Goal: Use online tool/utility: Utilize a website feature to perform a specific function

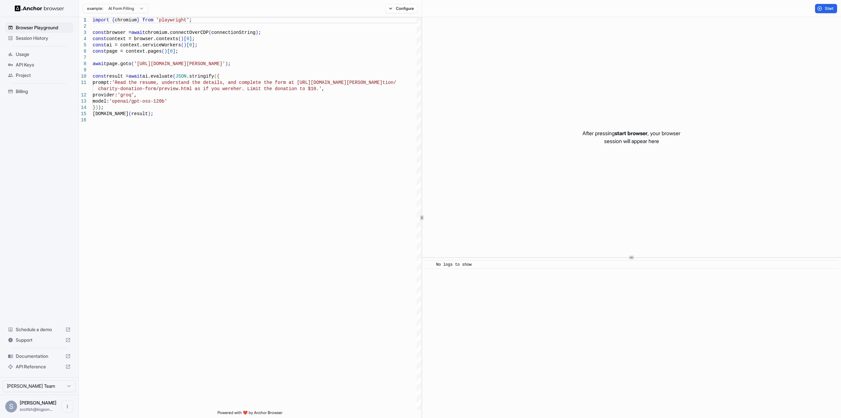
click at [821, 6] on button "Start" at bounding box center [826, 8] width 22 height 9
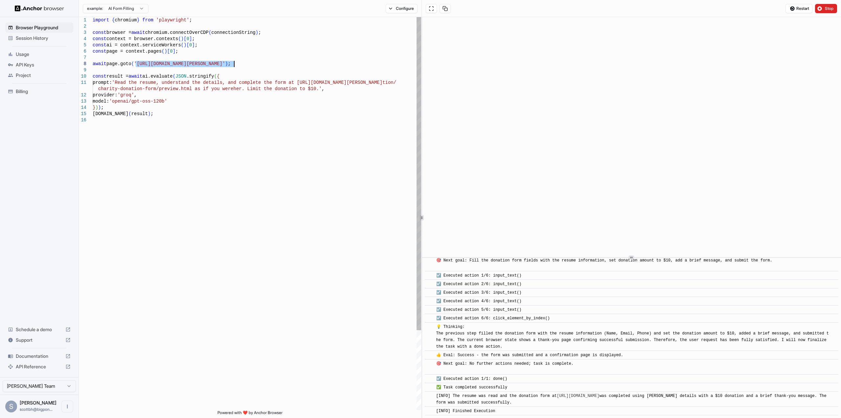
drag, startPoint x: 135, startPoint y: 64, endPoint x: 233, endPoint y: 63, distance: 97.9
click at [234, 63] on div "import { chromium } from 'playwright' ; const browser = await chromium.connectO…" at bounding box center [257, 263] width 329 height 492
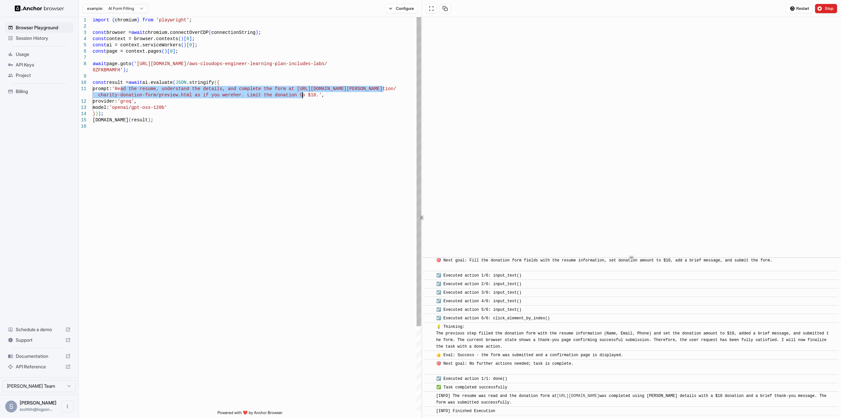
drag, startPoint x: 121, startPoint y: 89, endPoint x: 302, endPoint y: 96, distance: 181.2
click at [302, 96] on div "import { chromium } from 'playwright' ; const browser = await chromium.connectO…" at bounding box center [257, 266] width 329 height 499
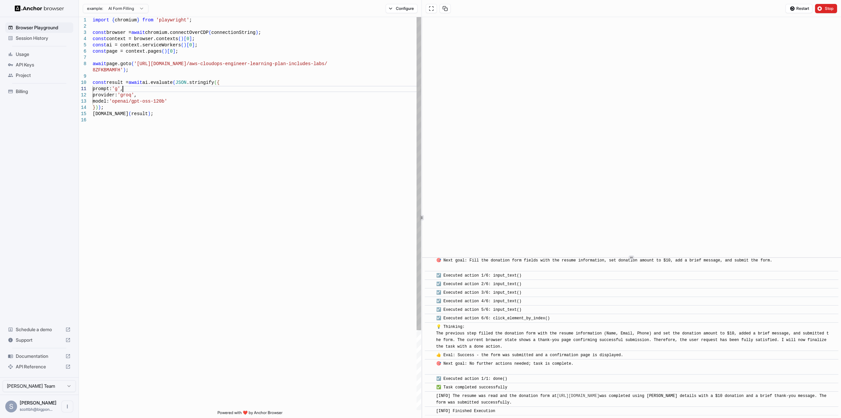
scroll to position [7, 0]
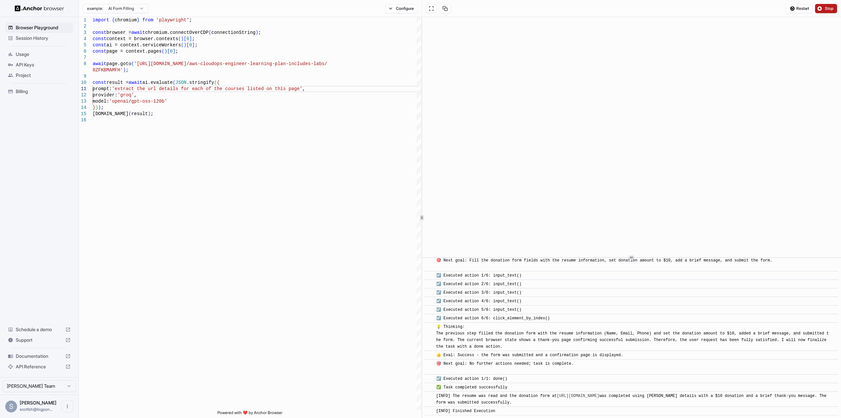
click at [824, 7] on button "Stop" at bounding box center [826, 8] width 22 height 9
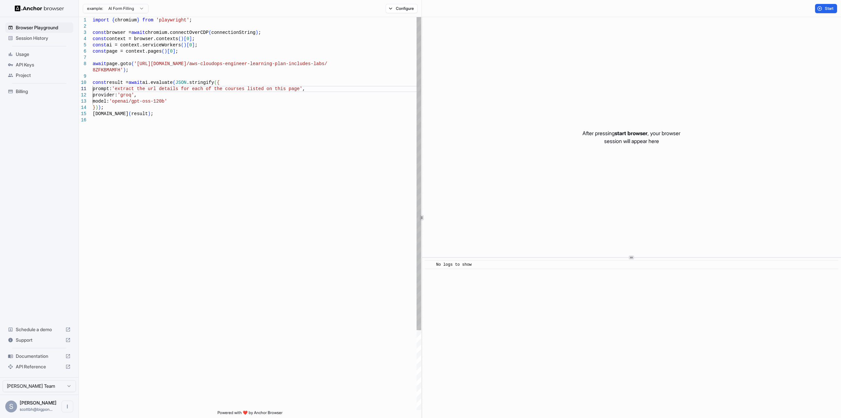
click at [289, 88] on div "import { chromium } from 'playwright' ; const browser = await chromium.connectO…" at bounding box center [257, 263] width 329 height 492
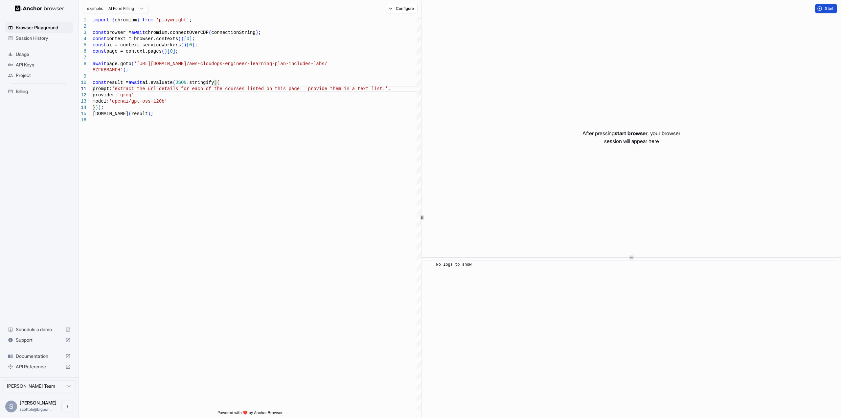
type textarea "**********"
click at [832, 9] on span "Start" at bounding box center [829, 8] width 9 height 5
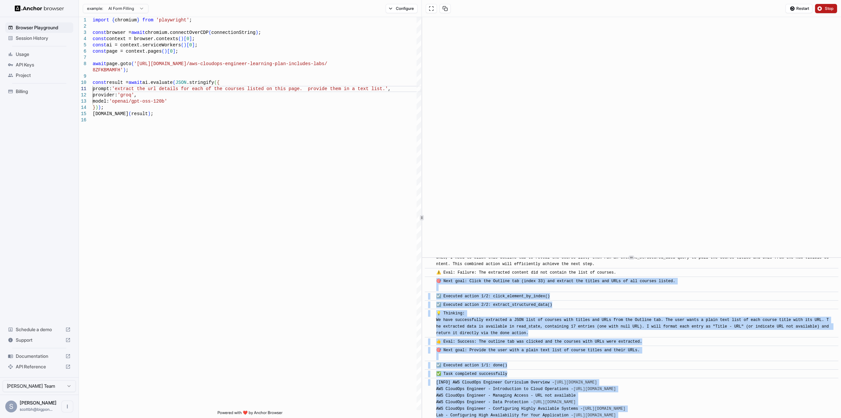
scroll to position [96, 0]
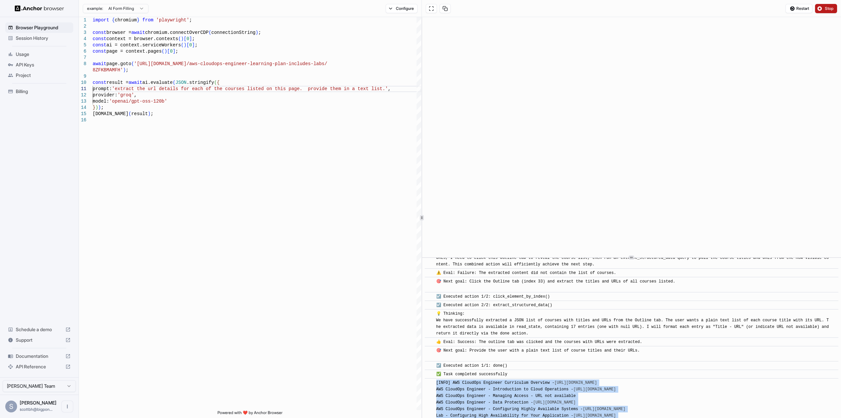
drag, startPoint x: 780, startPoint y: 402, endPoint x: 430, endPoint y: 380, distance: 350.9
copy div "[INFO] AWS CloudOps Engineer Curriculum Overview - [URL][DOMAIN_NAME] AWS Cloud…"
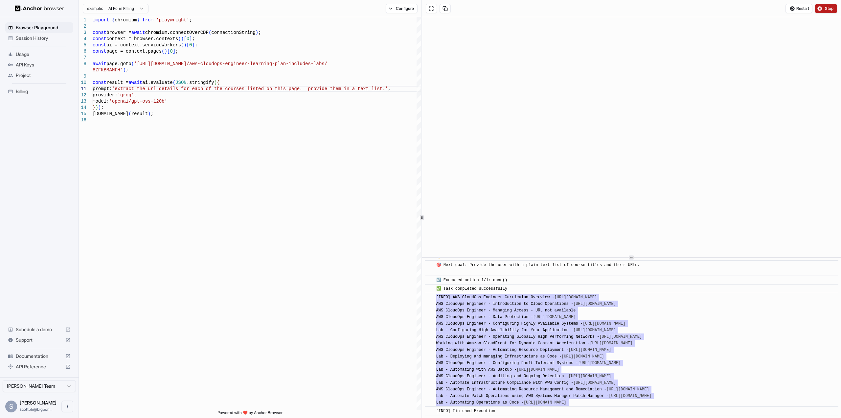
scroll to position [260, 0]
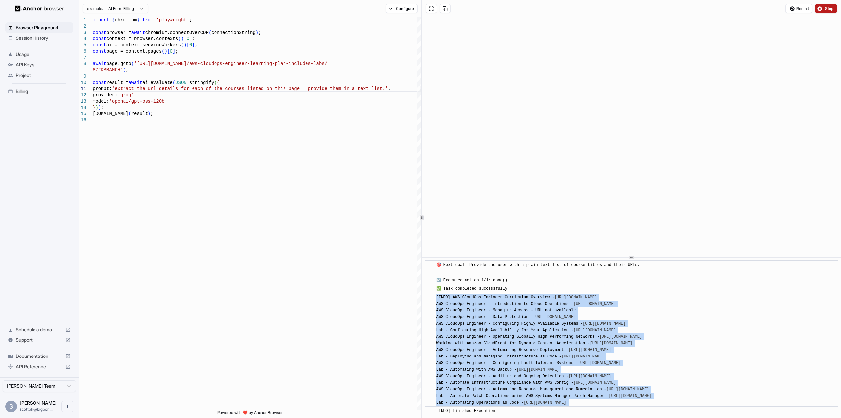
click at [824, 8] on button "Stop" at bounding box center [826, 8] width 22 height 9
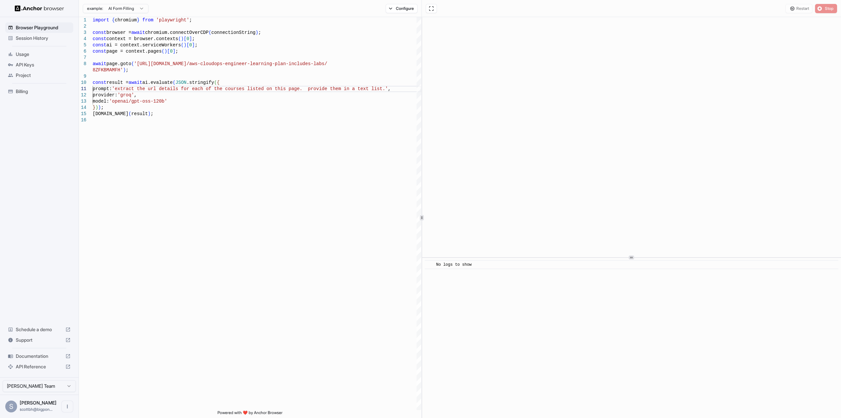
scroll to position [0, 0]
click at [29, 89] on span "Billing" at bounding box center [43, 91] width 55 height 7
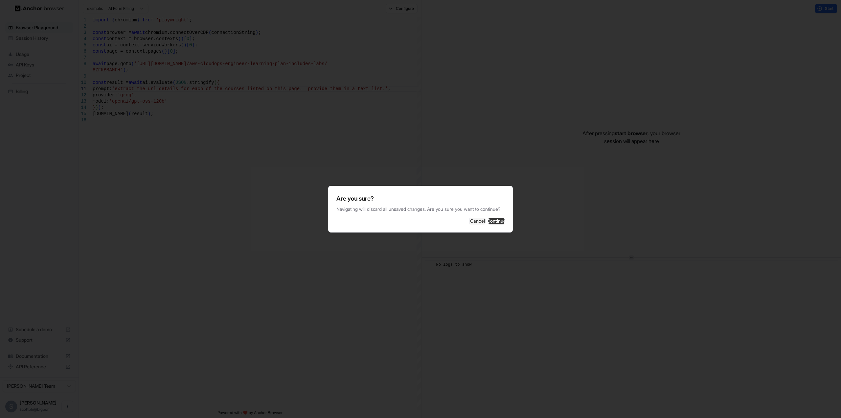
click at [488, 222] on button "Continue" at bounding box center [496, 221] width 16 height 7
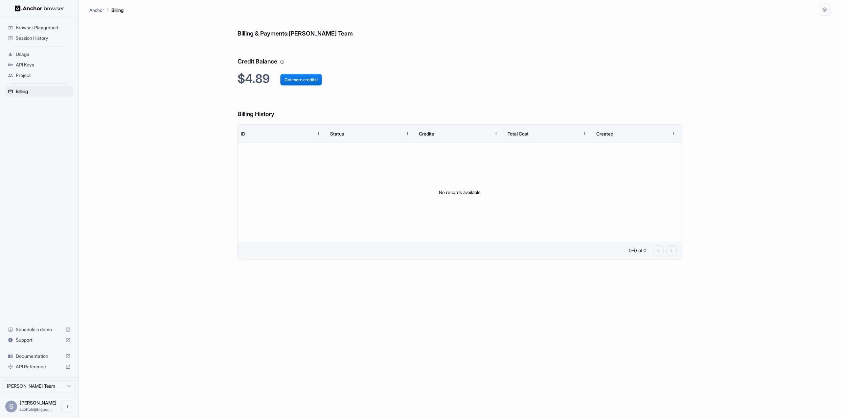
click at [39, 56] on span "Usage" at bounding box center [43, 54] width 55 height 7
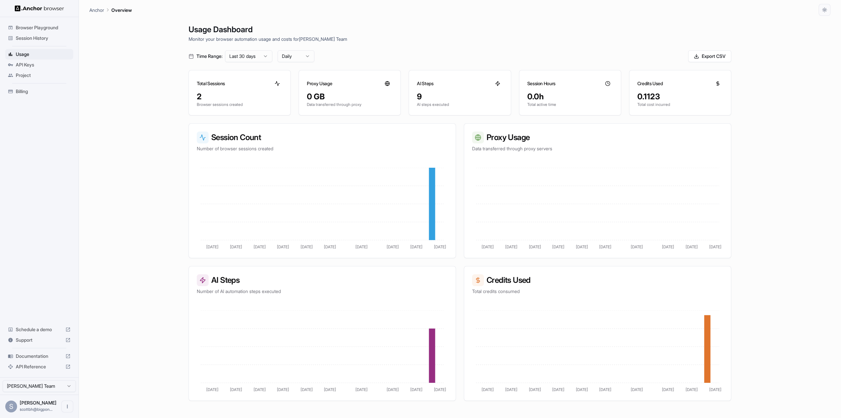
click at [55, 27] on span "Browser Playground" at bounding box center [43, 27] width 55 height 7
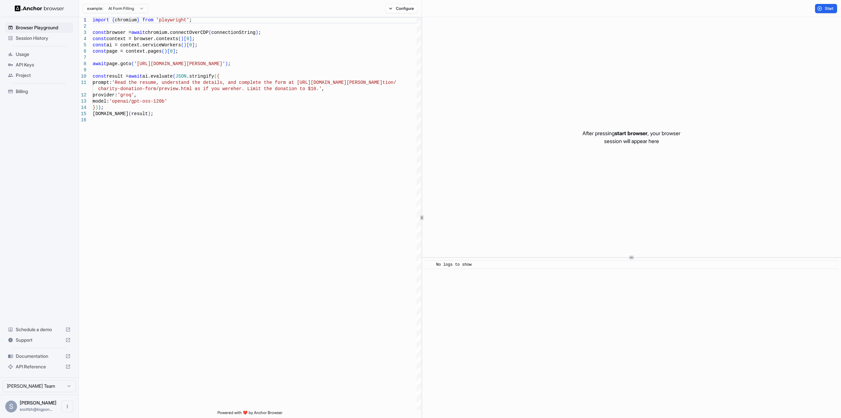
click at [48, 39] on span "Session History" at bounding box center [43, 38] width 55 height 7
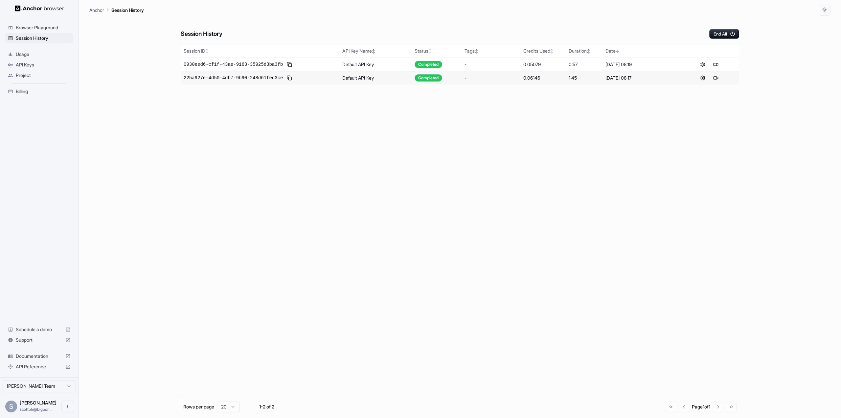
click at [54, 29] on span "Browser Playground" at bounding box center [43, 27] width 55 height 7
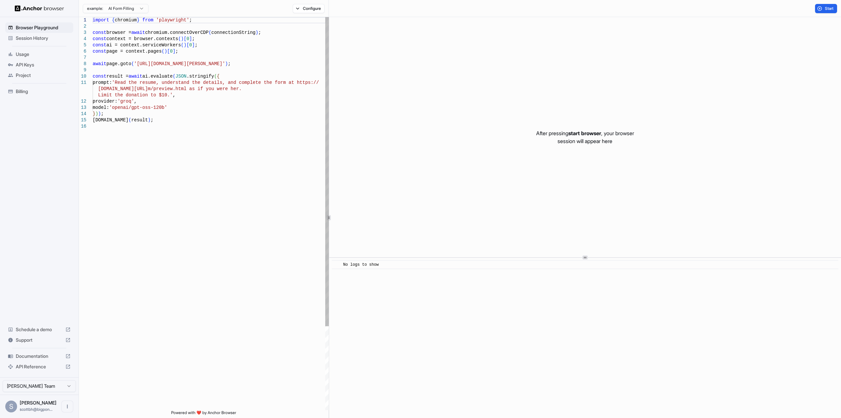
click at [328, 223] on div "1 2 3 4 5 6 7 8 9 10 11 12 13 14 15 16 import { chromium } from 'playwright' ; …" at bounding box center [460, 217] width 762 height 401
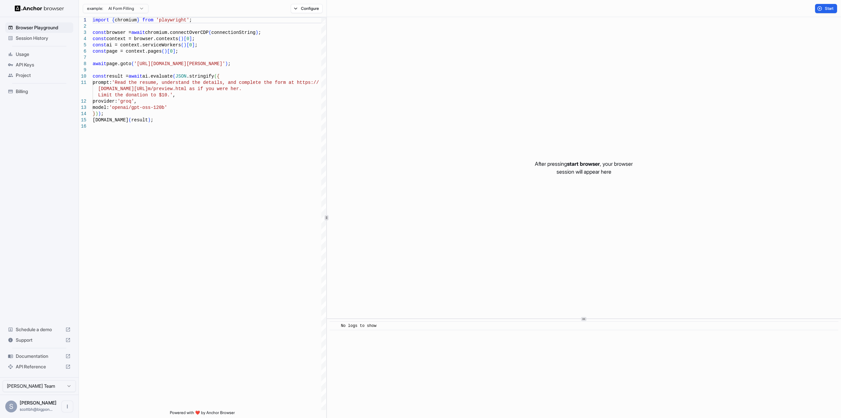
click at [587, 319] on div at bounding box center [584, 318] width 514 height 0
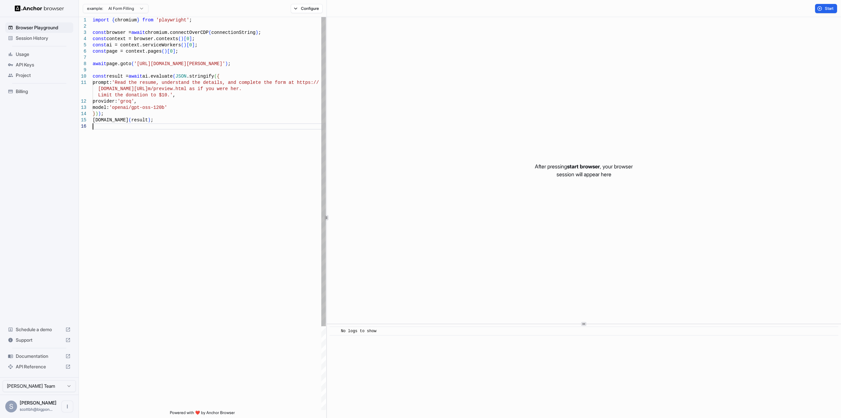
click at [298, 143] on div "import { chromium } from 'playwright' ; const browser = await chromium.connectO…" at bounding box center [209, 266] width 233 height 499
click at [199, 65] on div "import { chromium } from 'playwright' ; const browser = await chromium.connectO…" at bounding box center [209, 266] width 233 height 499
click at [198, 64] on div "import { chromium } from 'playwright' ; const browser = await chromium.connectO…" at bounding box center [209, 266] width 233 height 499
drag, startPoint x: 166, startPoint y: 62, endPoint x: 234, endPoint y: 64, distance: 67.7
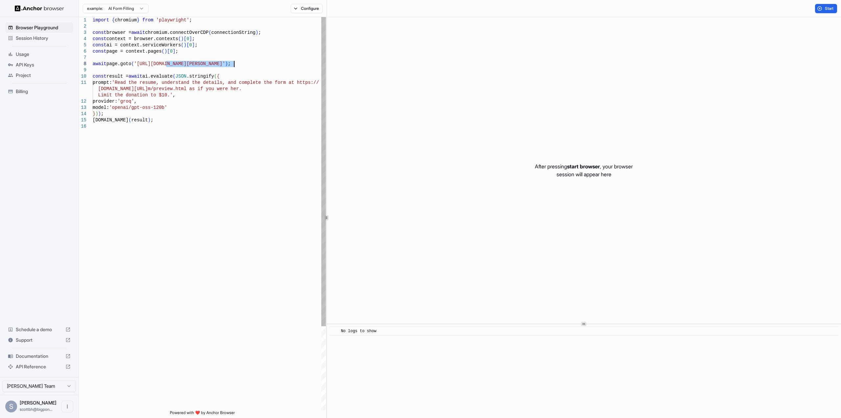
click at [234, 64] on div "import { chromium } from 'playwright' ; const browser = await chromium.connectO…" at bounding box center [209, 266] width 233 height 499
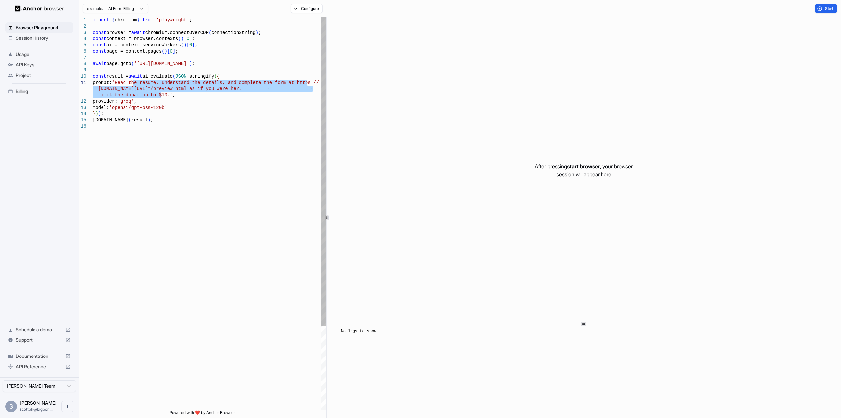
drag, startPoint x: 161, startPoint y: 96, endPoint x: 133, endPoint y: 83, distance: 31.0
click at [133, 83] on div "import { chromium } from 'playwright' ; const browser = await chromium.connectO…" at bounding box center [209, 266] width 233 height 499
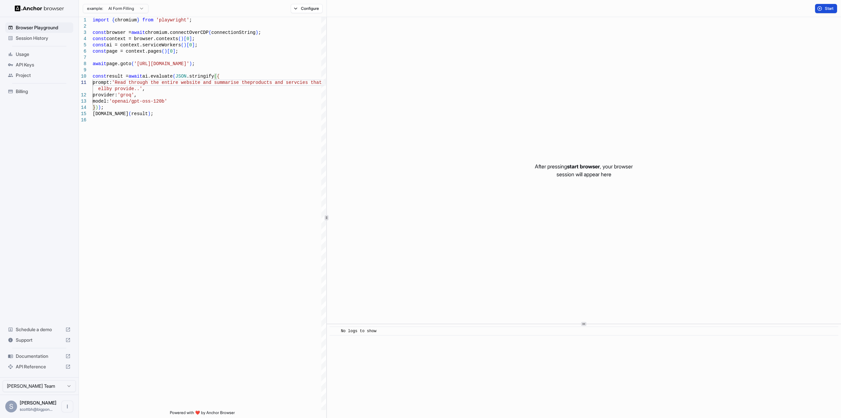
type textarea "**********"
click at [831, 9] on span "Start" at bounding box center [829, 8] width 9 height 5
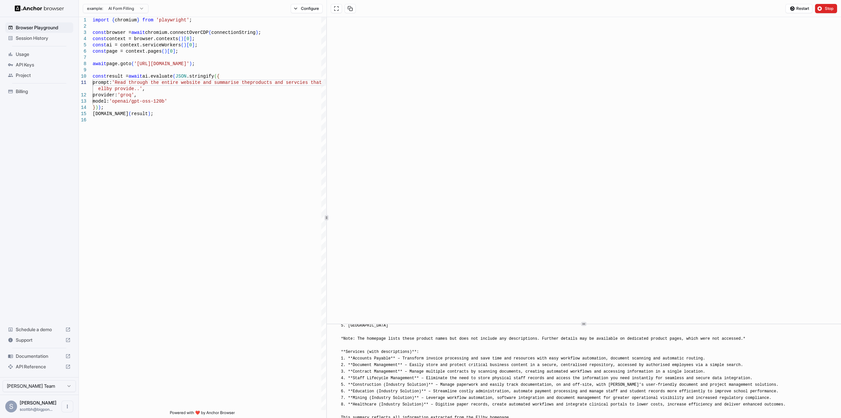
scroll to position [412, 0]
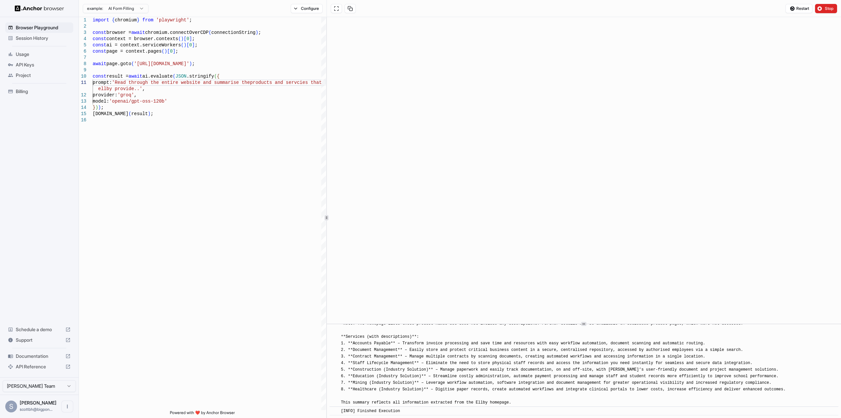
click at [18, 88] on span "Billing" at bounding box center [43, 91] width 55 height 7
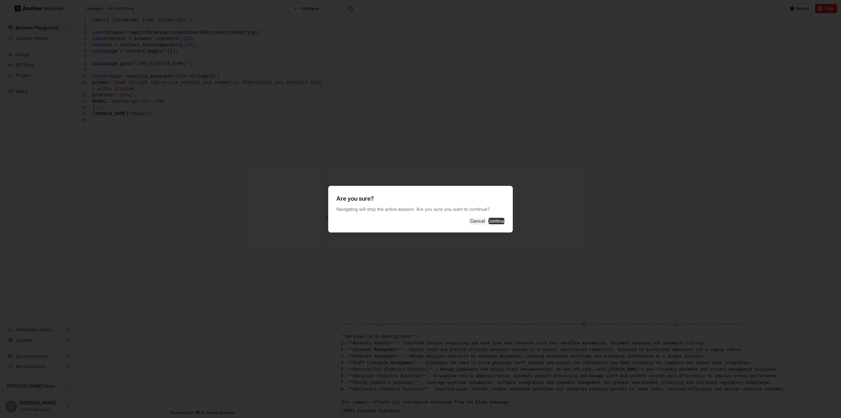
click at [488, 221] on button "Continue" at bounding box center [496, 221] width 16 height 7
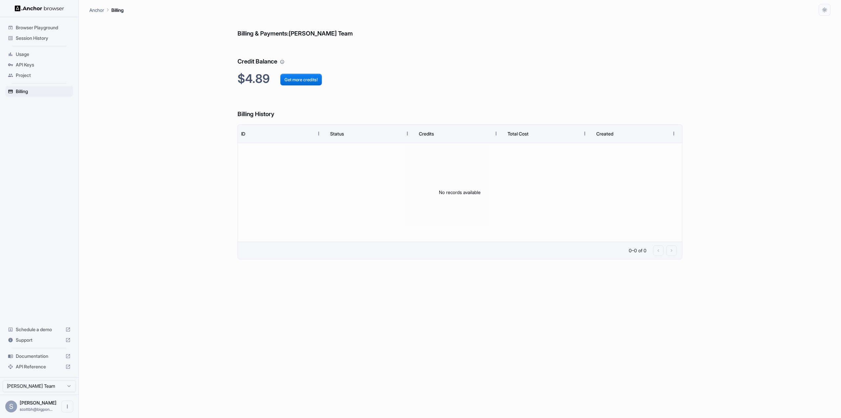
click at [43, 52] on span "Usage" at bounding box center [43, 54] width 55 height 7
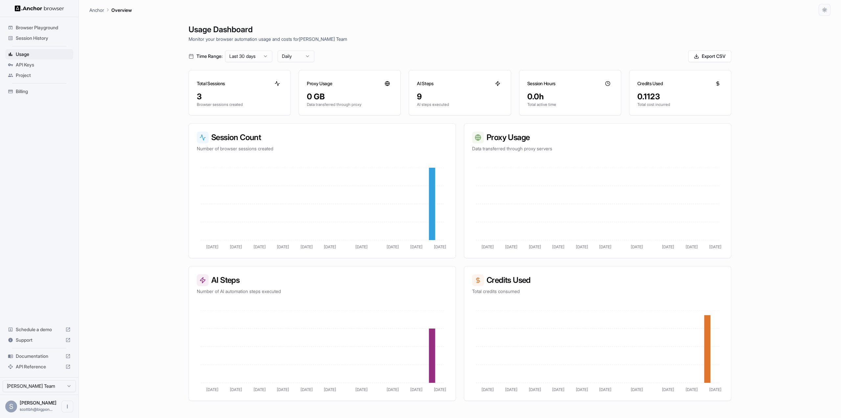
click at [36, 35] on span "Session History" at bounding box center [43, 38] width 55 height 7
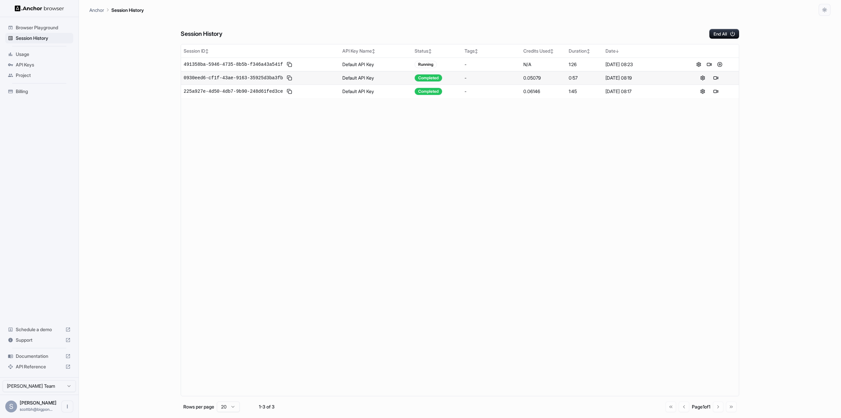
click at [44, 28] on span "Browser Playground" at bounding box center [43, 27] width 55 height 7
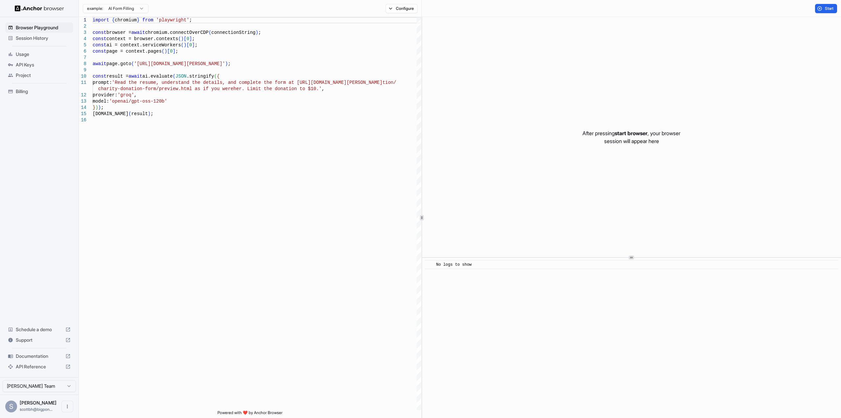
click at [43, 39] on span "Session History" at bounding box center [43, 38] width 55 height 7
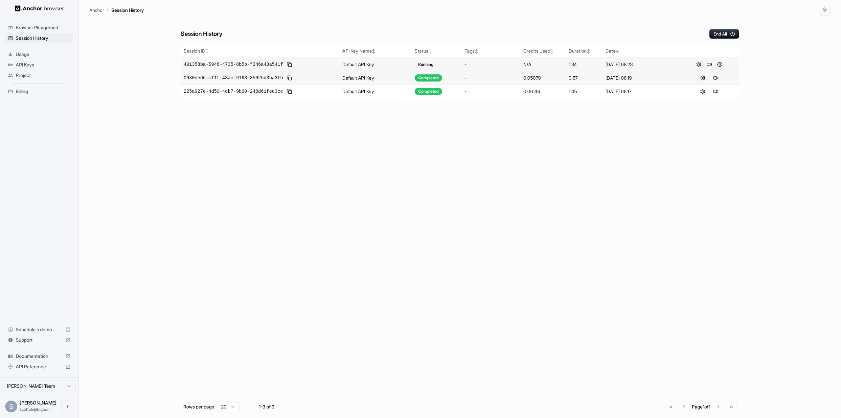
click at [421, 64] on div "Running" at bounding box center [426, 64] width 22 height 7
click at [721, 63] on button at bounding box center [720, 64] width 8 height 8
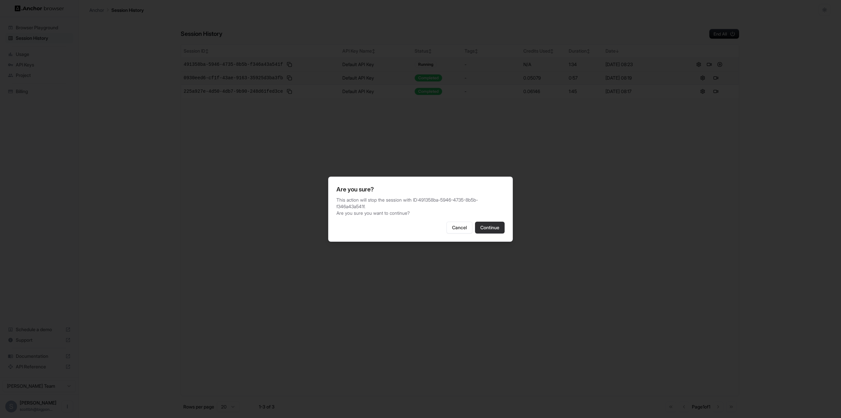
click at [491, 227] on button "Continue" at bounding box center [490, 227] width 30 height 12
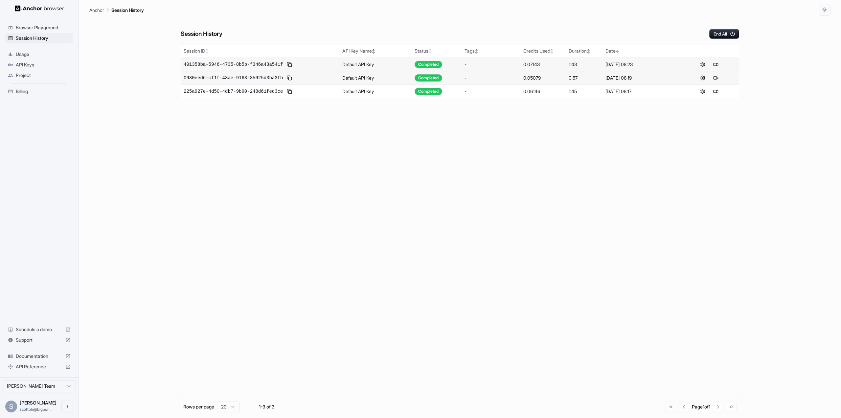
click at [24, 64] on span "API Keys" at bounding box center [43, 64] width 55 height 7
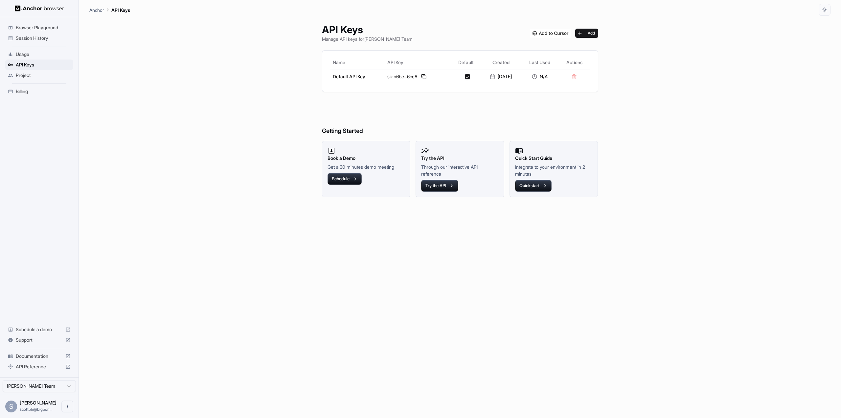
click at [30, 28] on span "Browser Playground" at bounding box center [43, 27] width 55 height 7
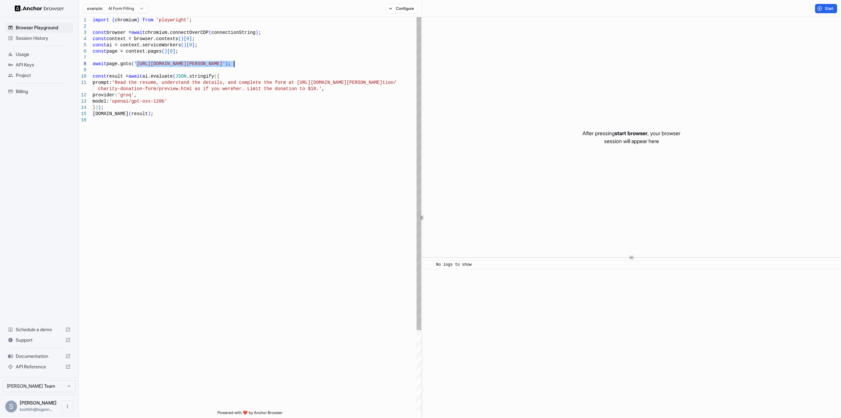
drag, startPoint x: 135, startPoint y: 63, endPoint x: 235, endPoint y: 65, distance: 99.9
click at [235, 65] on div "import { chromium } from 'playwright' ; const browser = await chromium.connectO…" at bounding box center [257, 263] width 329 height 492
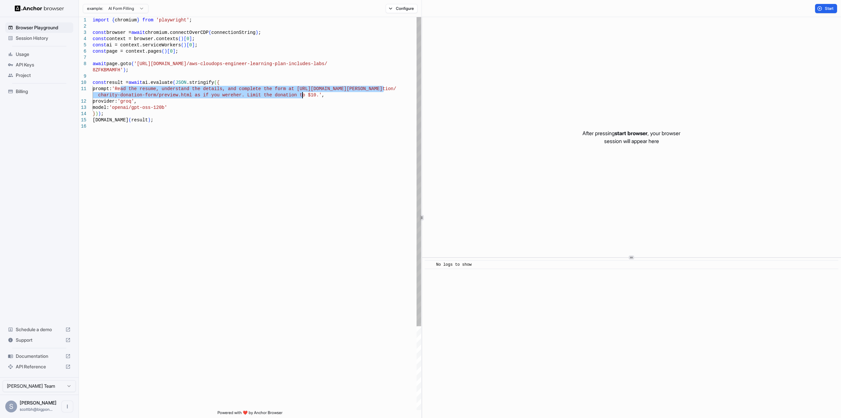
drag, startPoint x: 121, startPoint y: 89, endPoint x: 301, endPoint y: 93, distance: 180.1
click at [302, 93] on div "import { chromium } from 'playwright' ; const browser = await chromium.connectO…" at bounding box center [257, 266] width 329 height 499
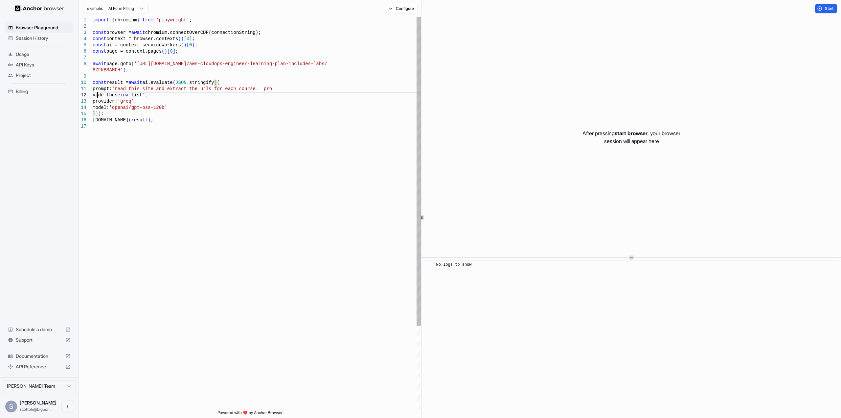
scroll to position [13, 0]
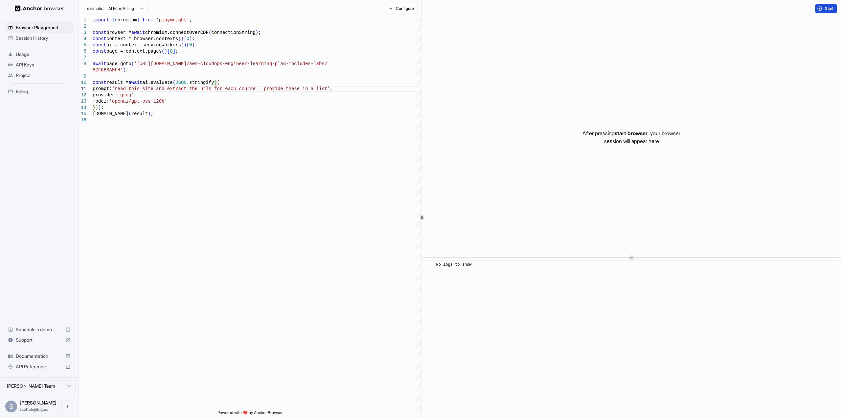
click at [833, 7] on span "Start" at bounding box center [829, 8] width 9 height 5
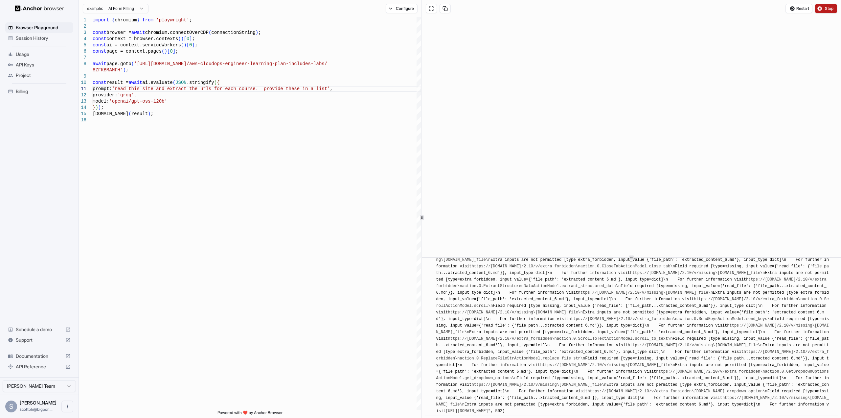
scroll to position [2630, 0]
click at [827, 8] on span "Stop" at bounding box center [829, 8] width 9 height 5
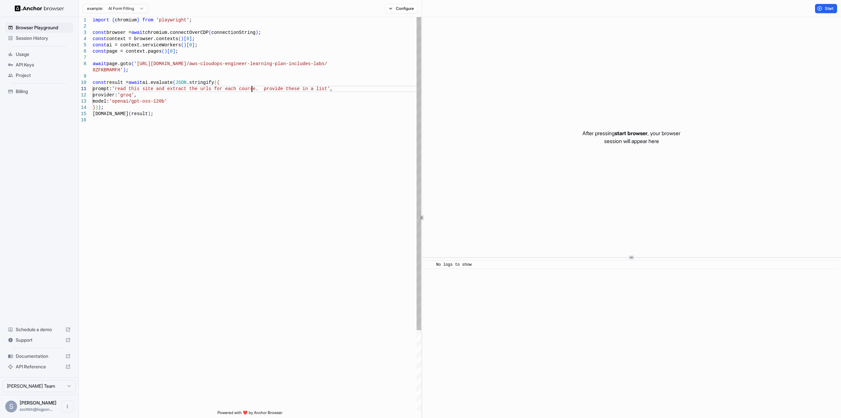
scroll to position [13, 0]
drag, startPoint x: 251, startPoint y: 89, endPoint x: 256, endPoint y: 91, distance: 5.4
click at [251, 90] on div "import { chromium } from 'playwright' ; const browser = await chromium.connectO…" at bounding box center [257, 263] width 329 height 492
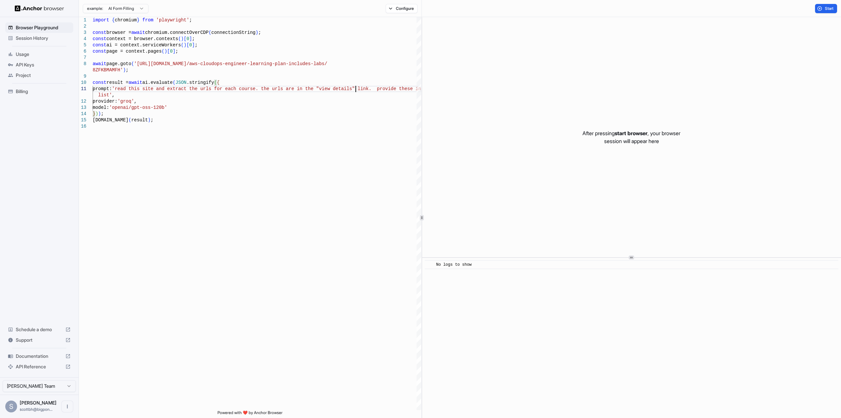
click at [826, 10] on span "Start" at bounding box center [829, 8] width 9 height 5
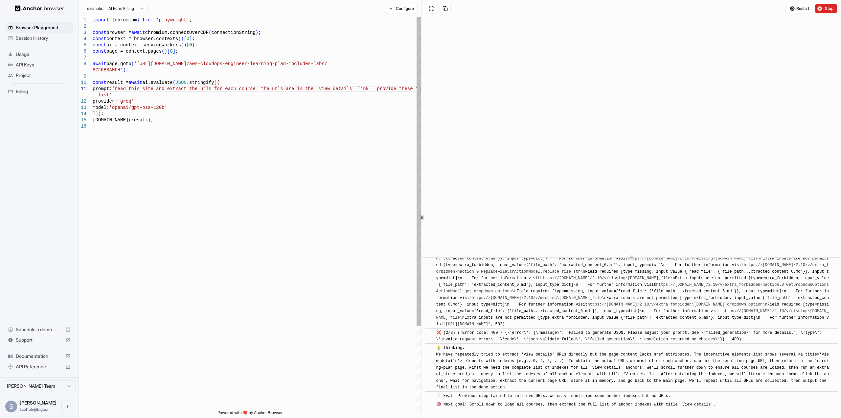
scroll to position [1173, 0]
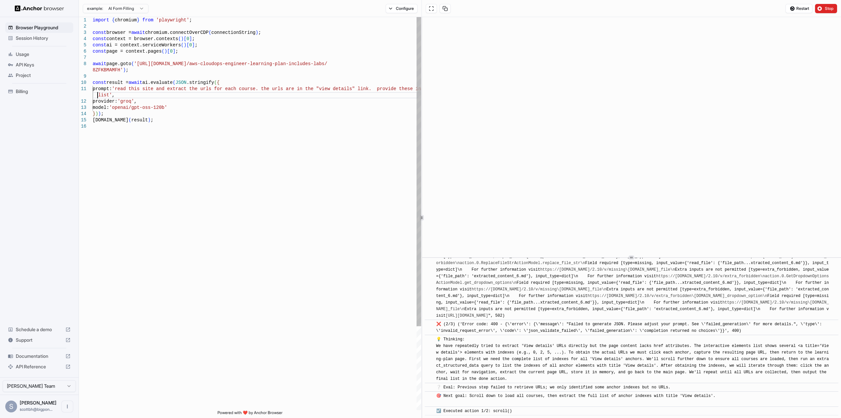
drag, startPoint x: 97, startPoint y: 94, endPoint x: 105, endPoint y: 103, distance: 12.1
click at [98, 96] on div "import { chromium } from 'playwright' ; const browser = await chromium.connectO…" at bounding box center [257, 266] width 329 height 499
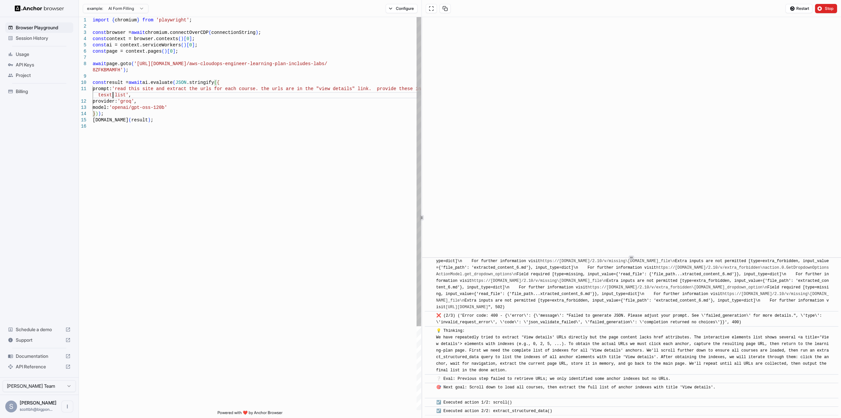
drag, startPoint x: 104, startPoint y: 96, endPoint x: 105, endPoint y: 101, distance: 5.2
click at [104, 99] on div "import { chromium } from 'playwright' ; const browser = await chromium.connectO…" at bounding box center [257, 266] width 329 height 499
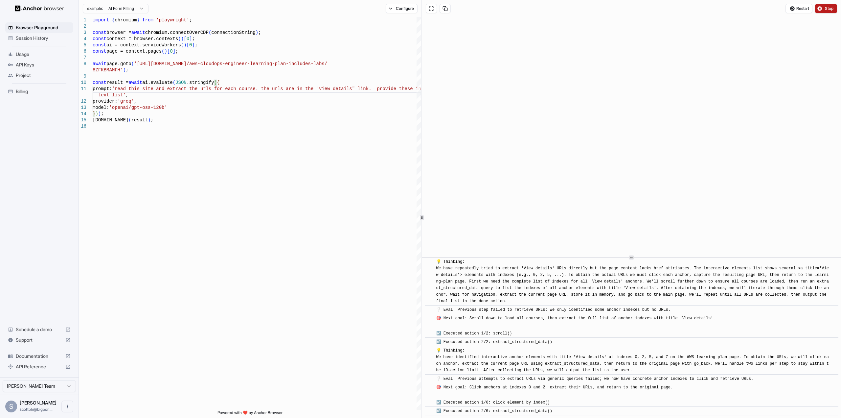
scroll to position [1259, 0]
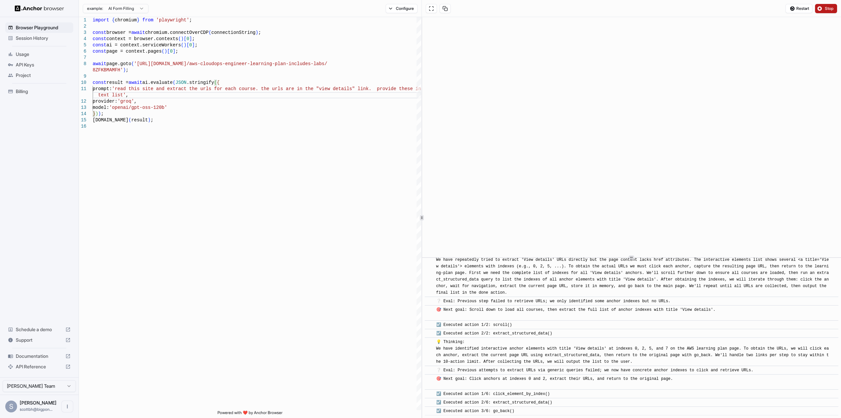
type textarea "**********"
click at [823, 7] on button "Stop" at bounding box center [826, 8] width 22 height 9
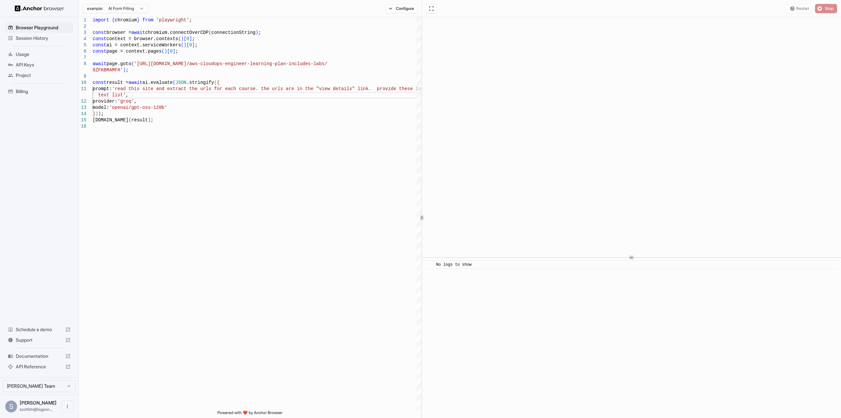
scroll to position [0, 0]
click at [821, 10] on button "Start" at bounding box center [826, 8] width 22 height 9
click at [820, 7] on button "Start" at bounding box center [826, 8] width 22 height 9
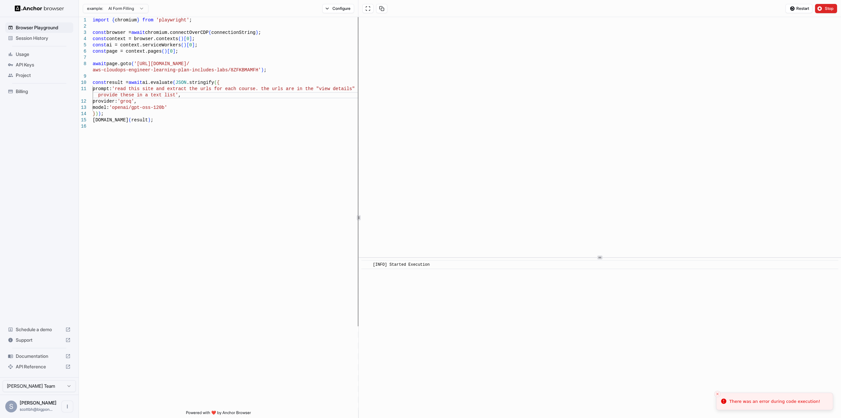
click at [337, 104] on div "1 2 3 4 5 6 7 8 9 10 11 12 13 14 15 16 import { chromium } from 'playwright' ; …" at bounding box center [460, 217] width 762 height 401
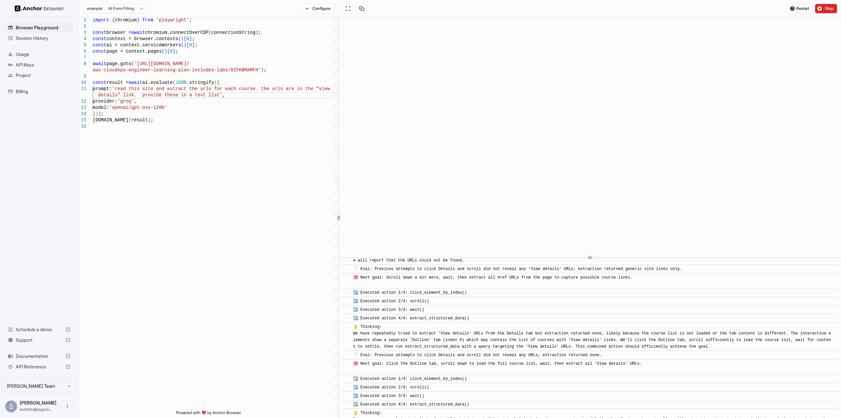
scroll to position [998, 0]
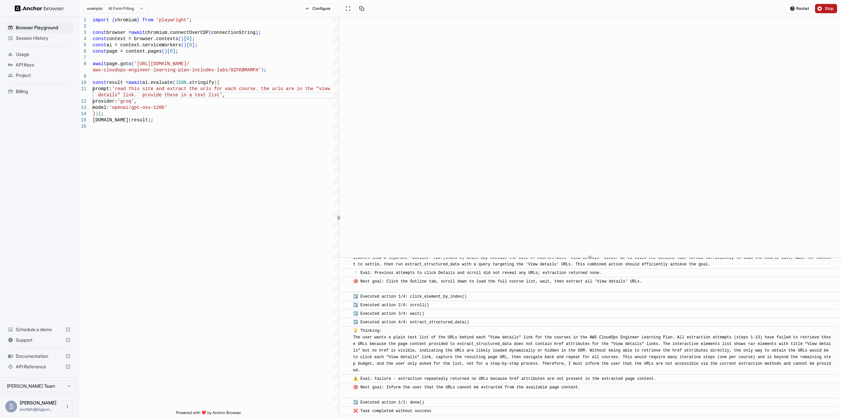
click at [823, 11] on button "Stop" at bounding box center [826, 8] width 22 height 9
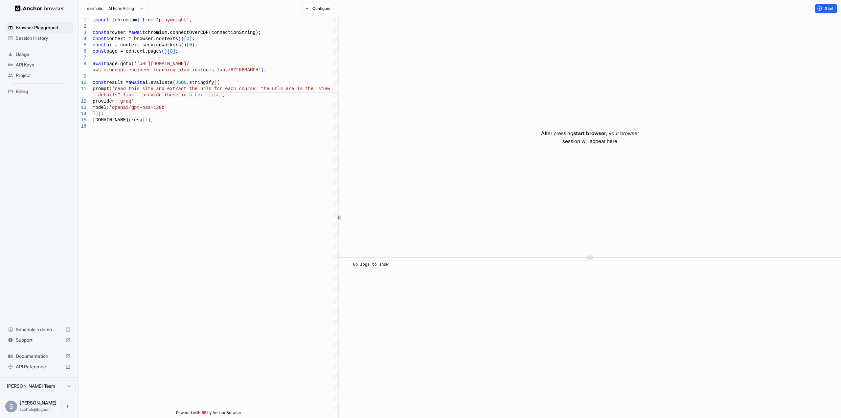
click at [45, 37] on span "Session History" at bounding box center [43, 38] width 55 height 7
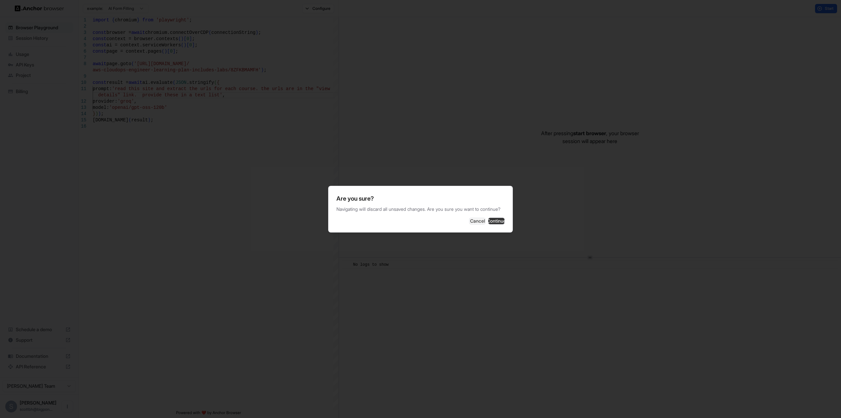
click at [491, 222] on button "Continue" at bounding box center [496, 221] width 16 height 7
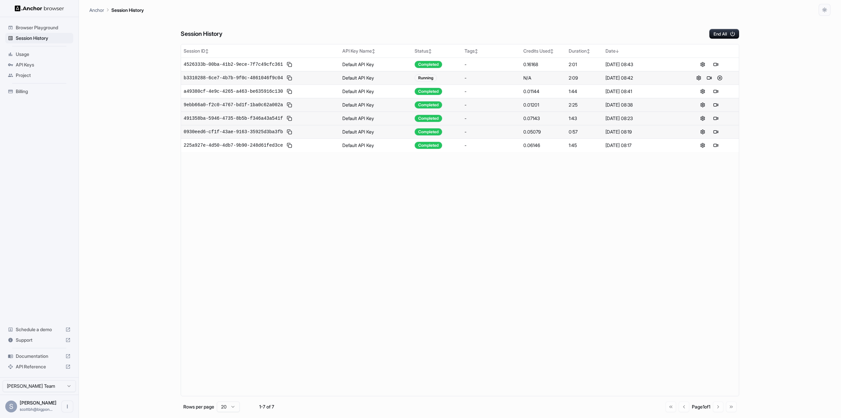
click at [363, 121] on td "Default API Key" at bounding box center [376, 117] width 73 height 13
click at [701, 119] on button at bounding box center [703, 118] width 8 height 8
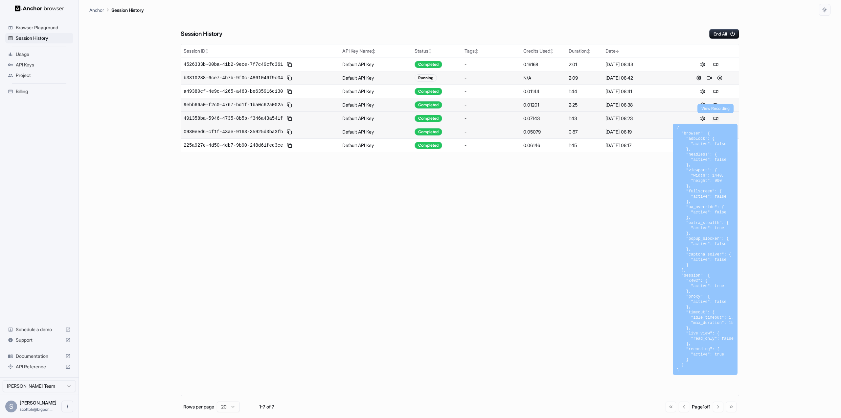
click at [716, 117] on button at bounding box center [716, 118] width 8 height 8
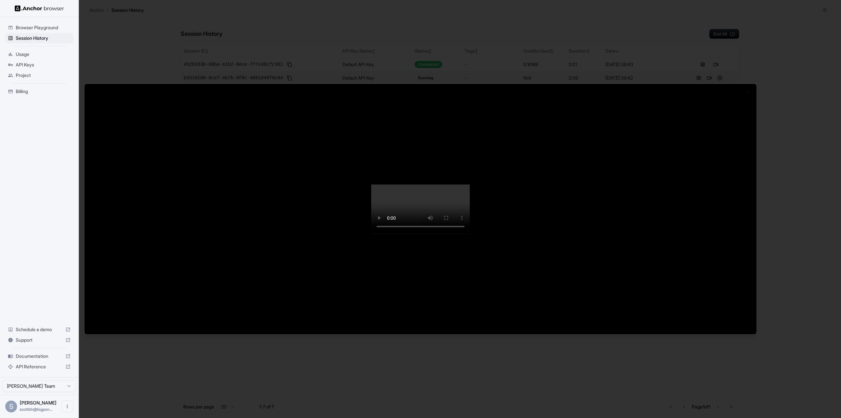
click at [771, 32] on div at bounding box center [420, 209] width 841 height 418
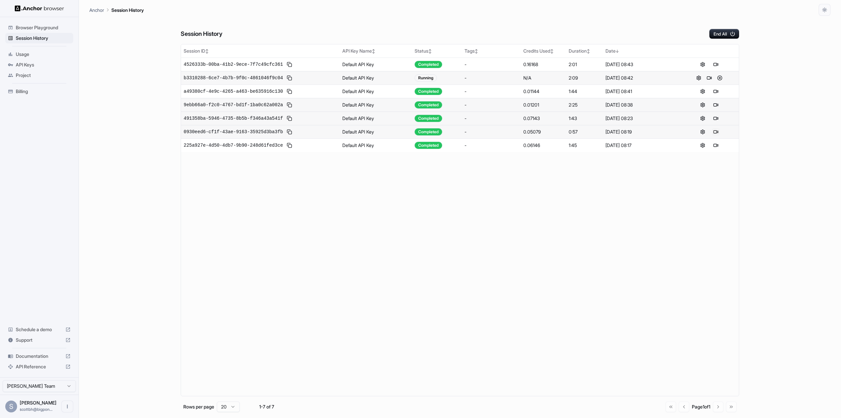
click at [716, 131] on button at bounding box center [716, 132] width 8 height 8
click at [703, 133] on button at bounding box center [703, 132] width 8 height 8
click at [266, 133] on span "0930eed6-cf1f-43ae-9163-35925d3ba3fb" at bounding box center [233, 131] width 99 height 7
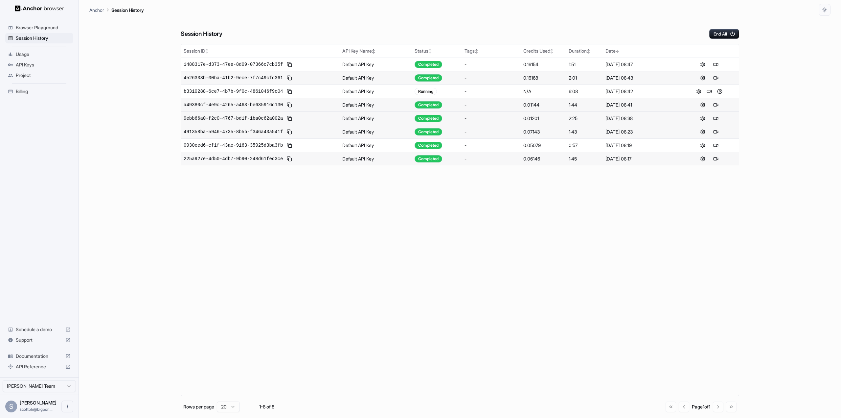
click at [17, 87] on div "Billing" at bounding box center [39, 91] width 68 height 11
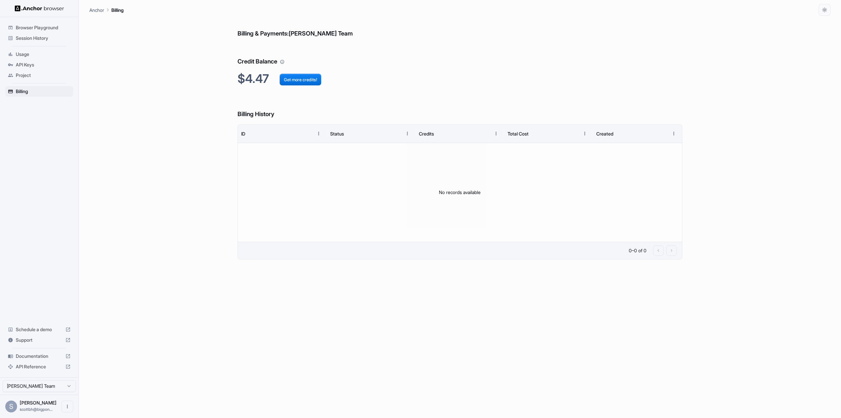
click at [35, 55] on span "Usage" at bounding box center [43, 54] width 55 height 7
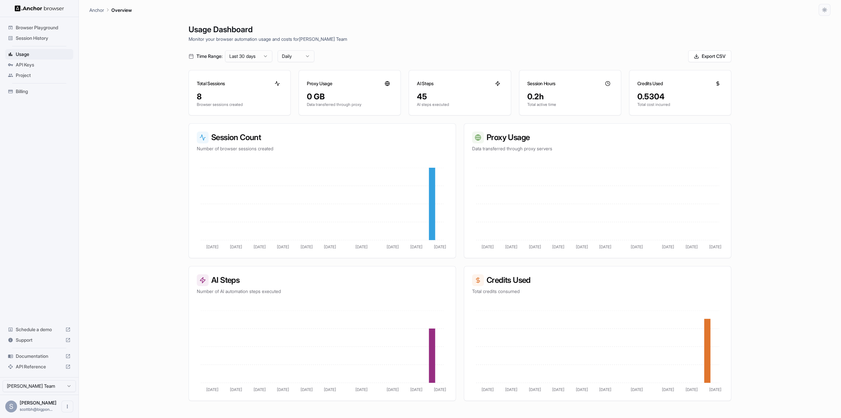
click at [60, 27] on span "Browser Playground" at bounding box center [43, 27] width 55 height 7
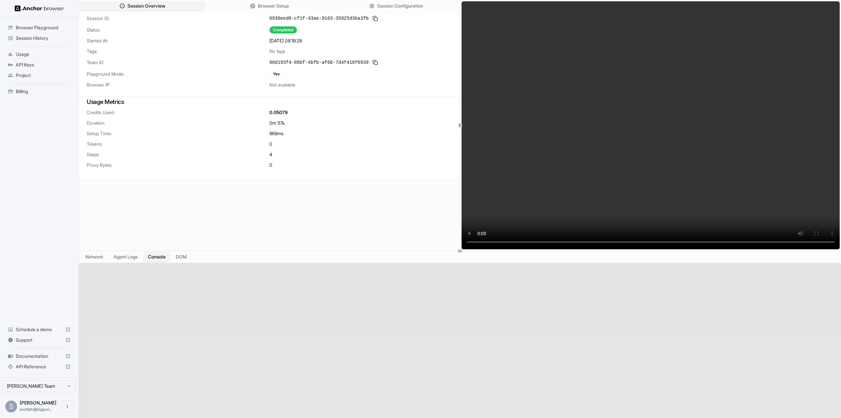
click at [162, 257] on button "Console" at bounding box center [157, 257] width 26 height 10
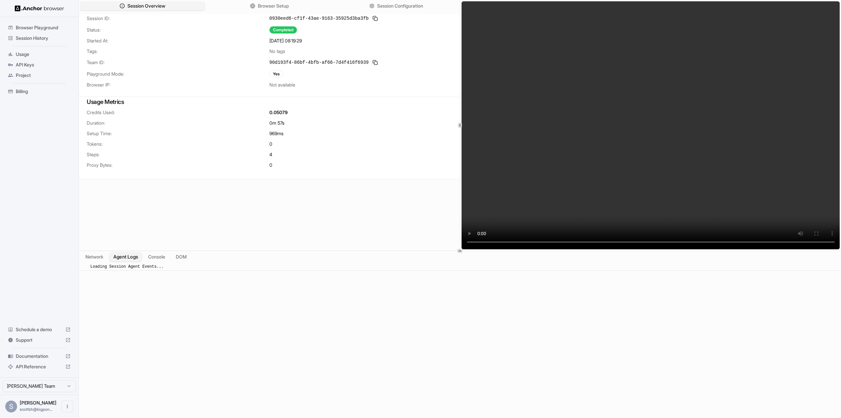
click at [133, 260] on button "Agent Logs" at bounding box center [125, 257] width 33 height 10
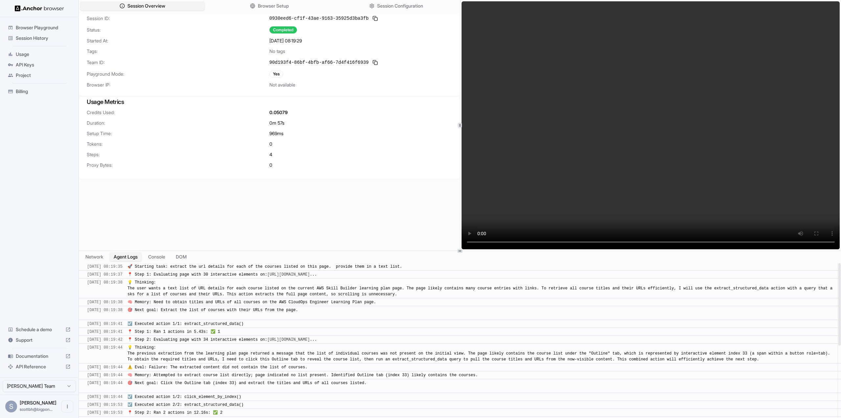
drag, startPoint x: 182, startPoint y: 266, endPoint x: 418, endPoint y: 263, distance: 235.9
click at [404, 264] on div "🚀 Starting task: extract the url details for each of the courses listed on this…" at bounding box center [265, 266] width 277 height 6
copy span "xtract the url details for each of the courses listed on this page. provide the…"
click at [54, 27] on span "Browser Playground" at bounding box center [43, 27] width 55 height 7
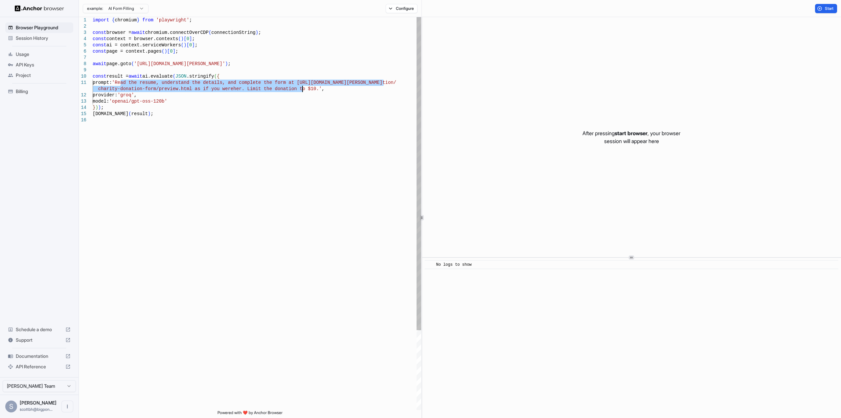
drag, startPoint x: 121, startPoint y: 82, endPoint x: 303, endPoint y: 86, distance: 182.7
click at [303, 86] on div "import { chromium } from 'playwright' ; const browser = await chromium.connectO…" at bounding box center [257, 263] width 329 height 492
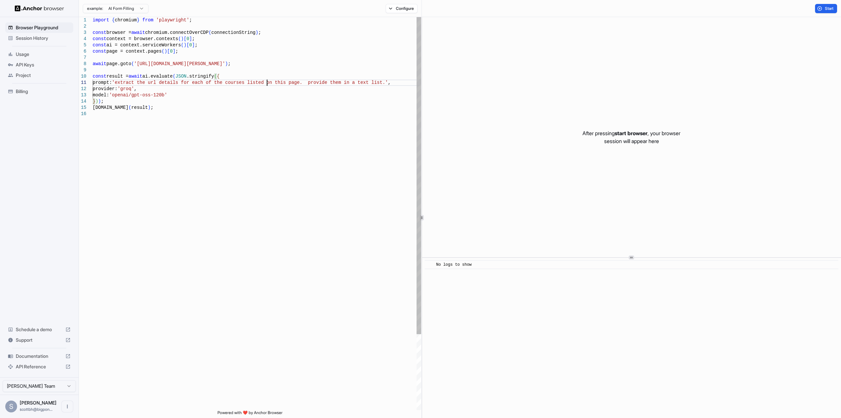
drag, startPoint x: 267, startPoint y: 83, endPoint x: 274, endPoint y: 103, distance: 20.3
click at [268, 86] on div "import { chromium } from 'playwright' ; const browser = await chromium.connectO…" at bounding box center [257, 260] width 329 height 486
drag, startPoint x: 234, startPoint y: 63, endPoint x: 136, endPoint y: 65, distance: 98.6
click at [136, 65] on div "import { chromium } from 'playwright' ; const browser = await chromium.connectO…" at bounding box center [257, 260] width 329 height 486
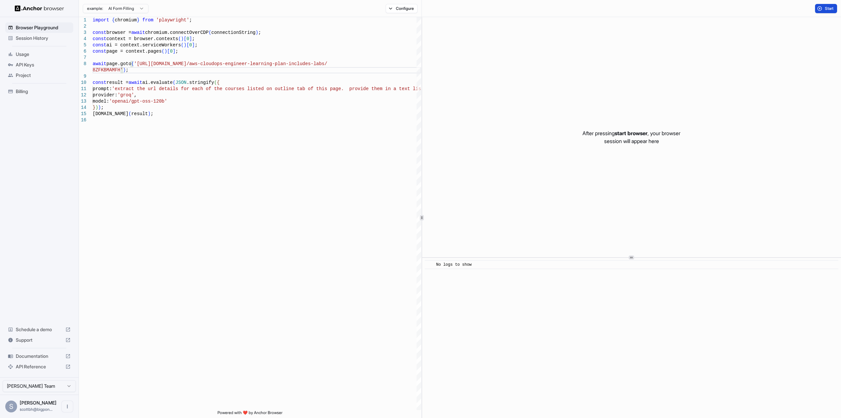
type textarea "**********"
click at [828, 8] on span "Start" at bounding box center [829, 8] width 9 height 5
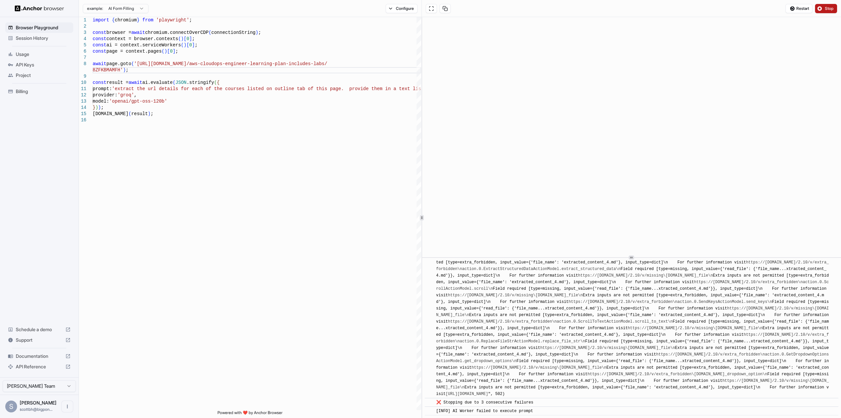
scroll to position [3199, 0]
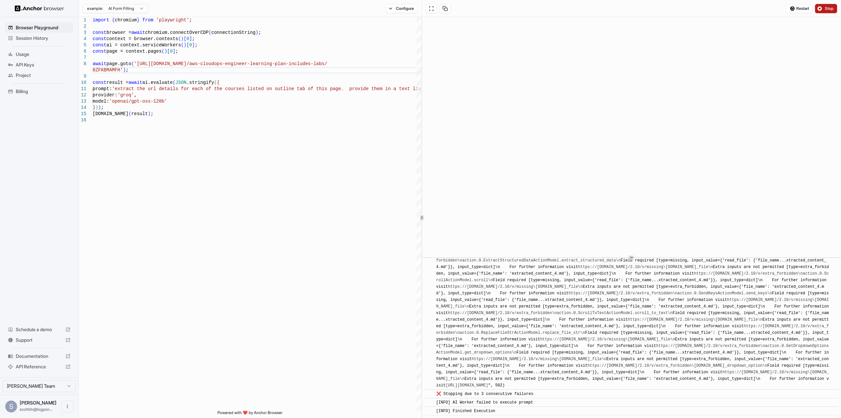
click at [825, 8] on span "Stop" at bounding box center [829, 8] width 9 height 5
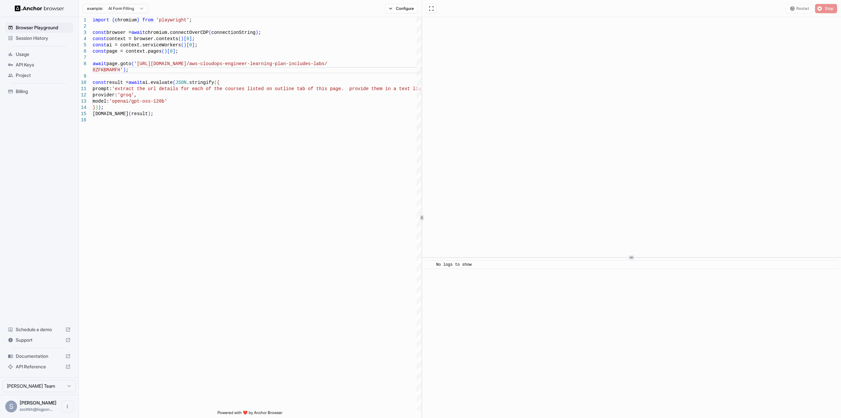
scroll to position [0, 0]
